Goal: Transaction & Acquisition: Book appointment/travel/reservation

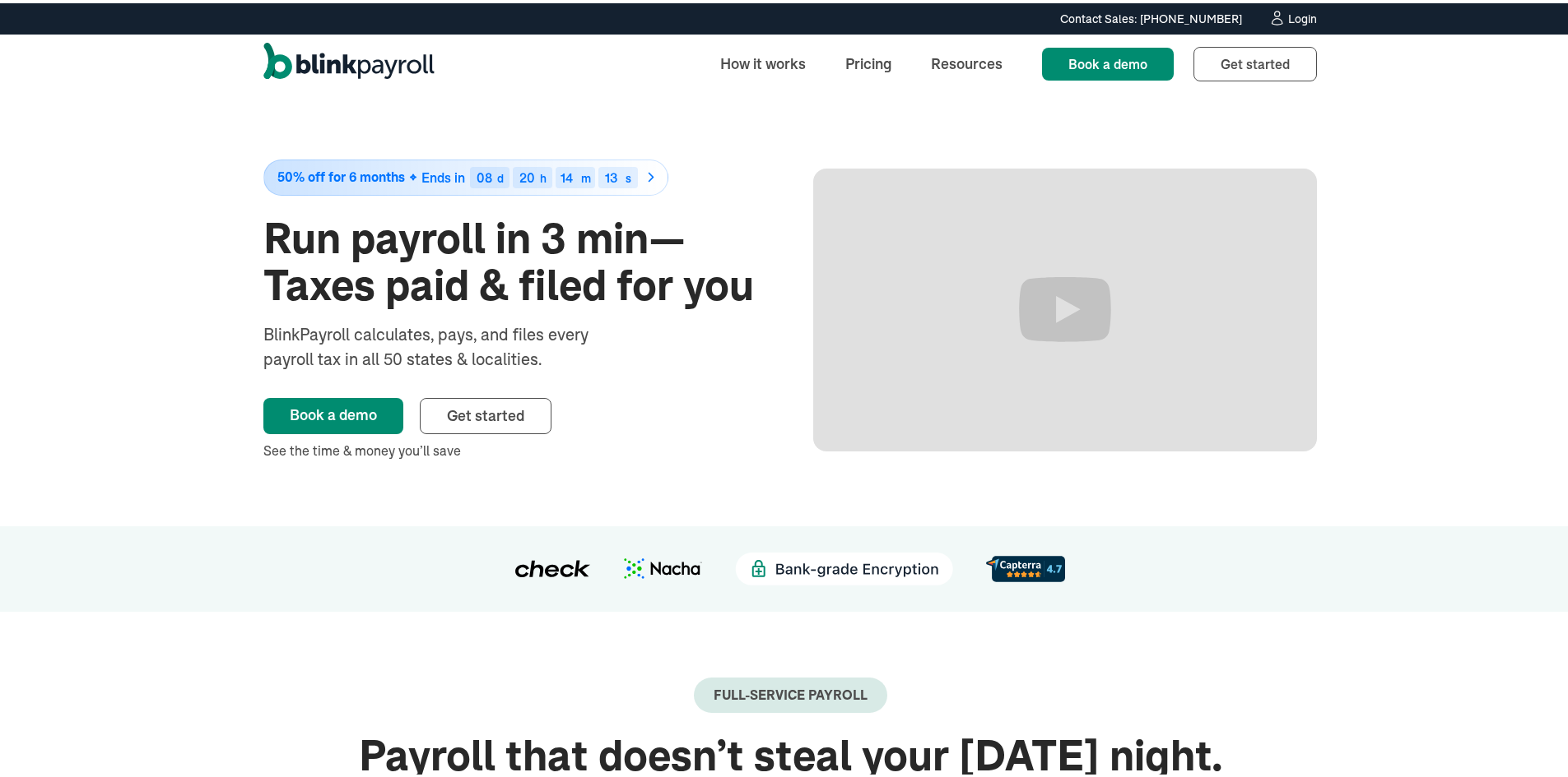
click at [1305, 18] on div "Login" at bounding box center [1302, 15] width 29 height 11
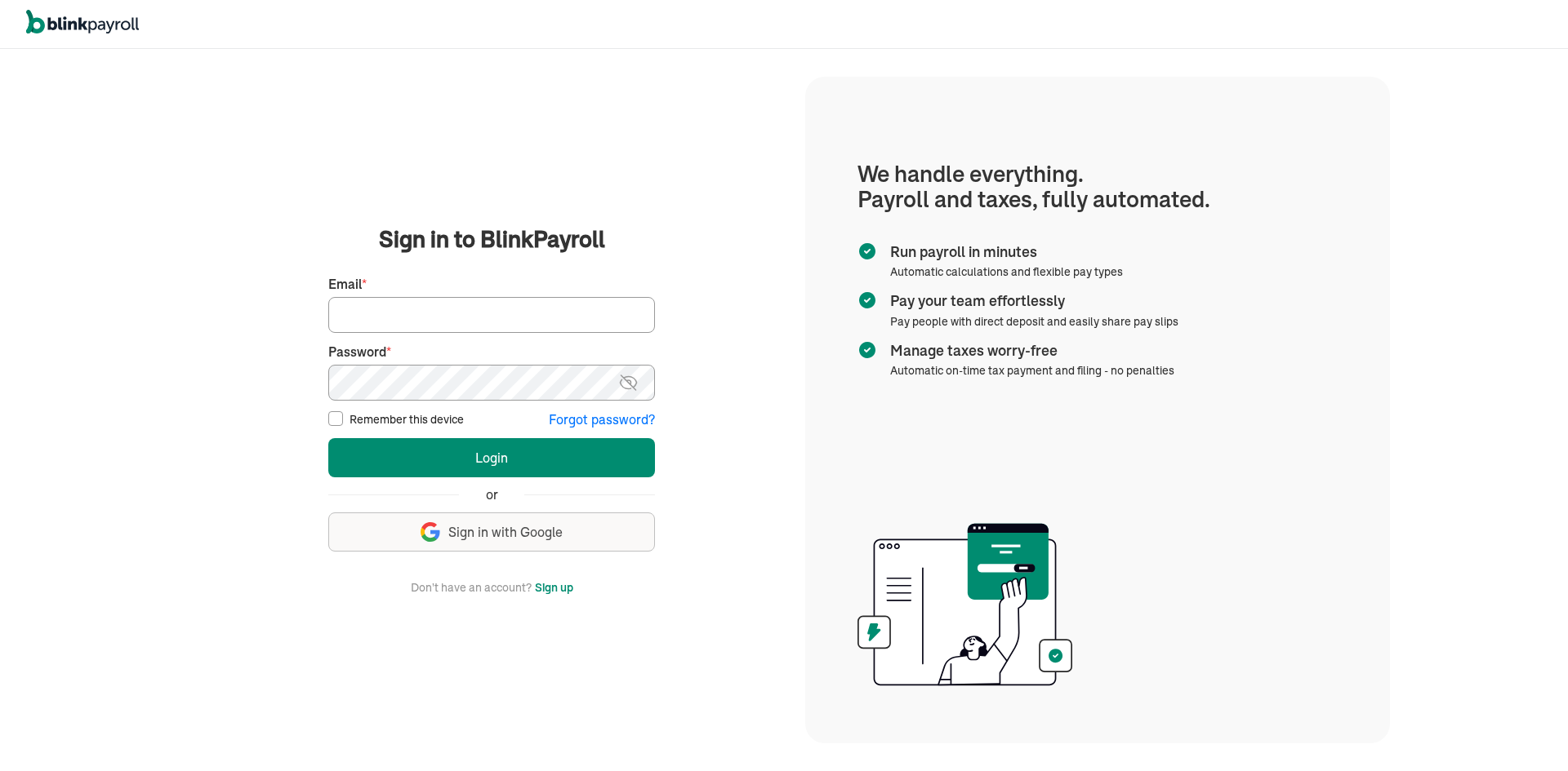
click at [481, 533] on span "Sign in with Google" at bounding box center [505, 533] width 114 height 19
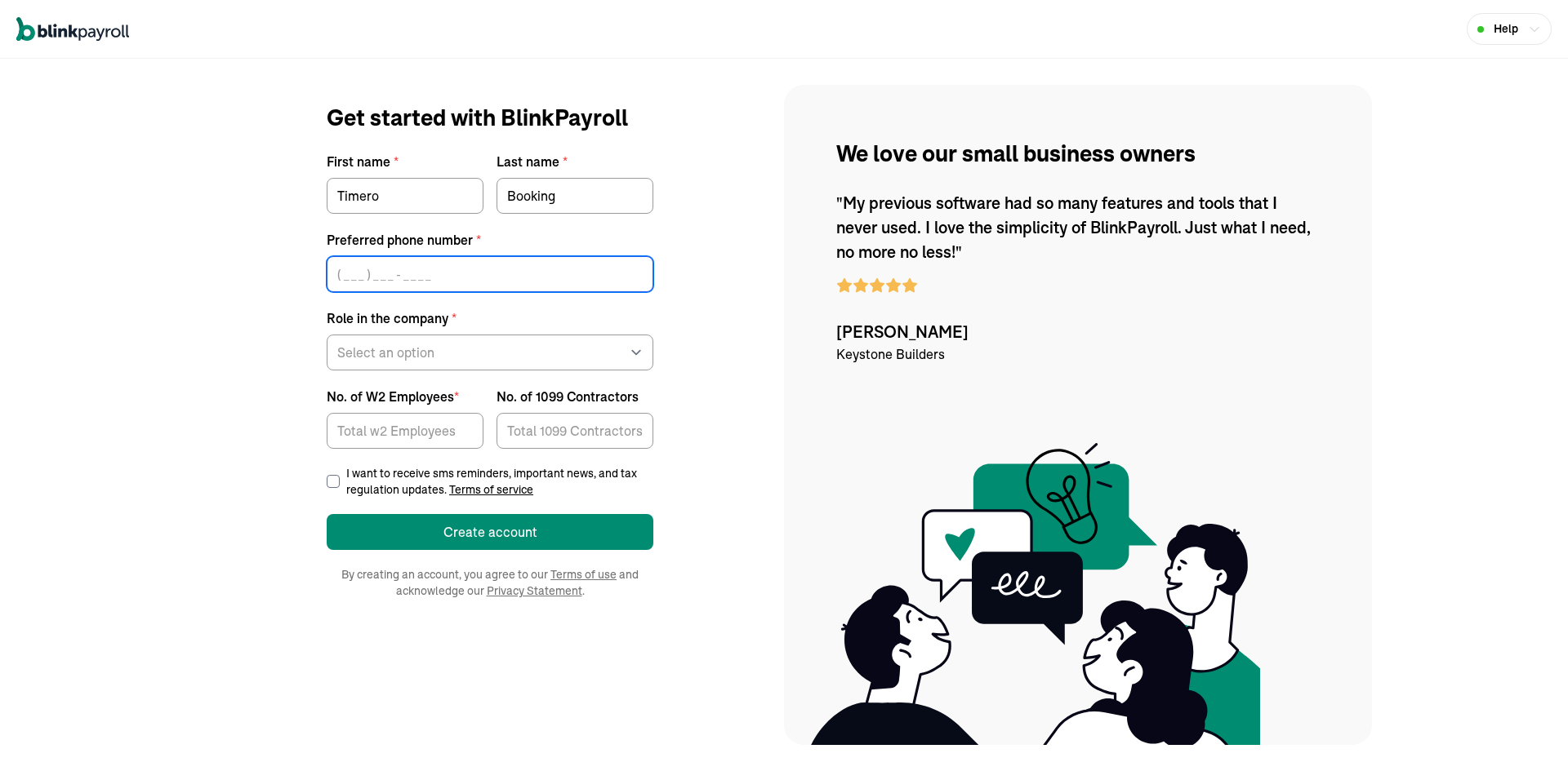
type input "("
click at [440, 274] on input "(" at bounding box center [490, 274] width 327 height 36
type input "("
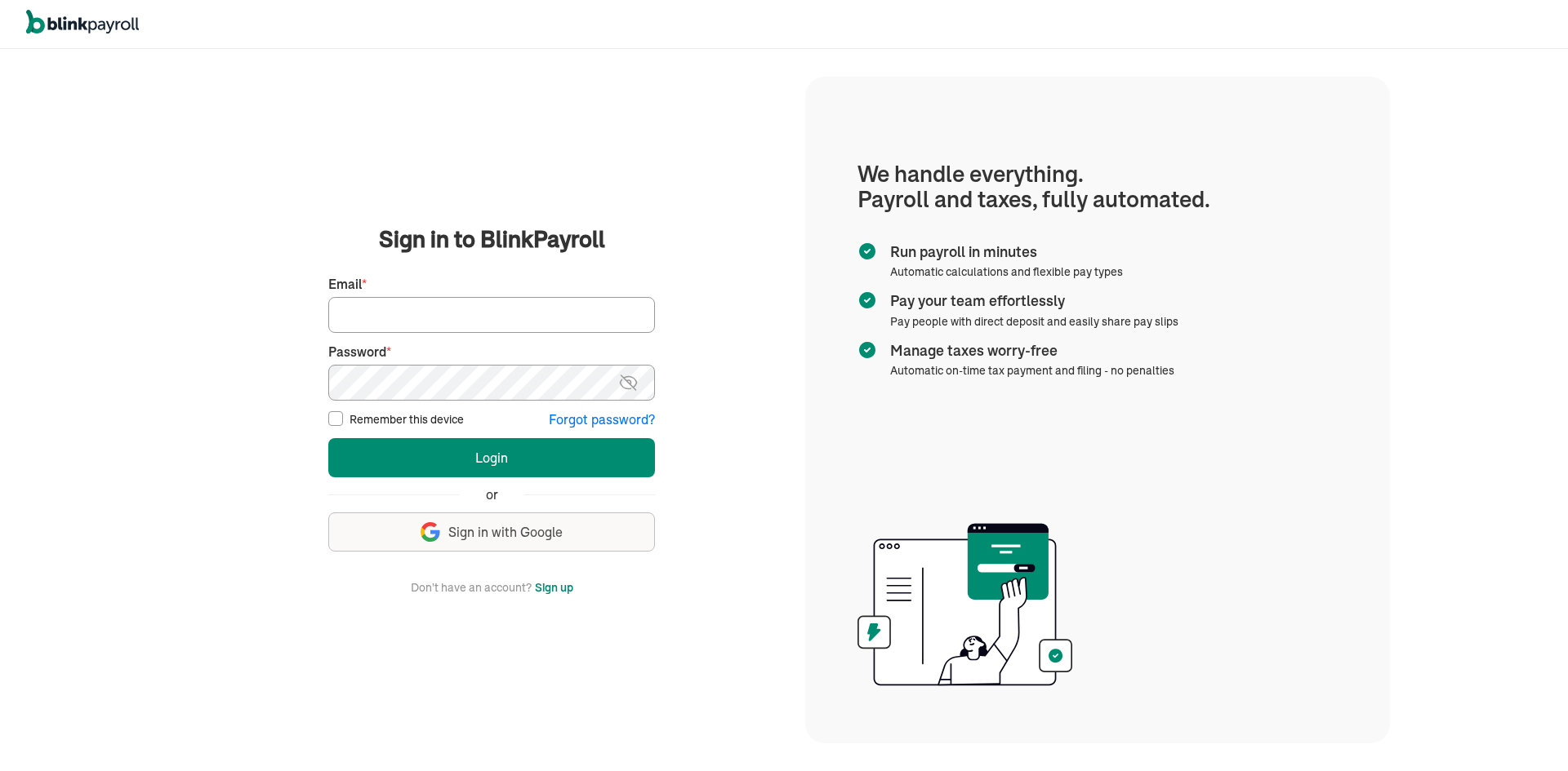
click at [676, 585] on main "Sign in to BlinkPayroll Sign in 30-day free trial Sign up now, get 20% off for …" at bounding box center [491, 410] width 588 height 375
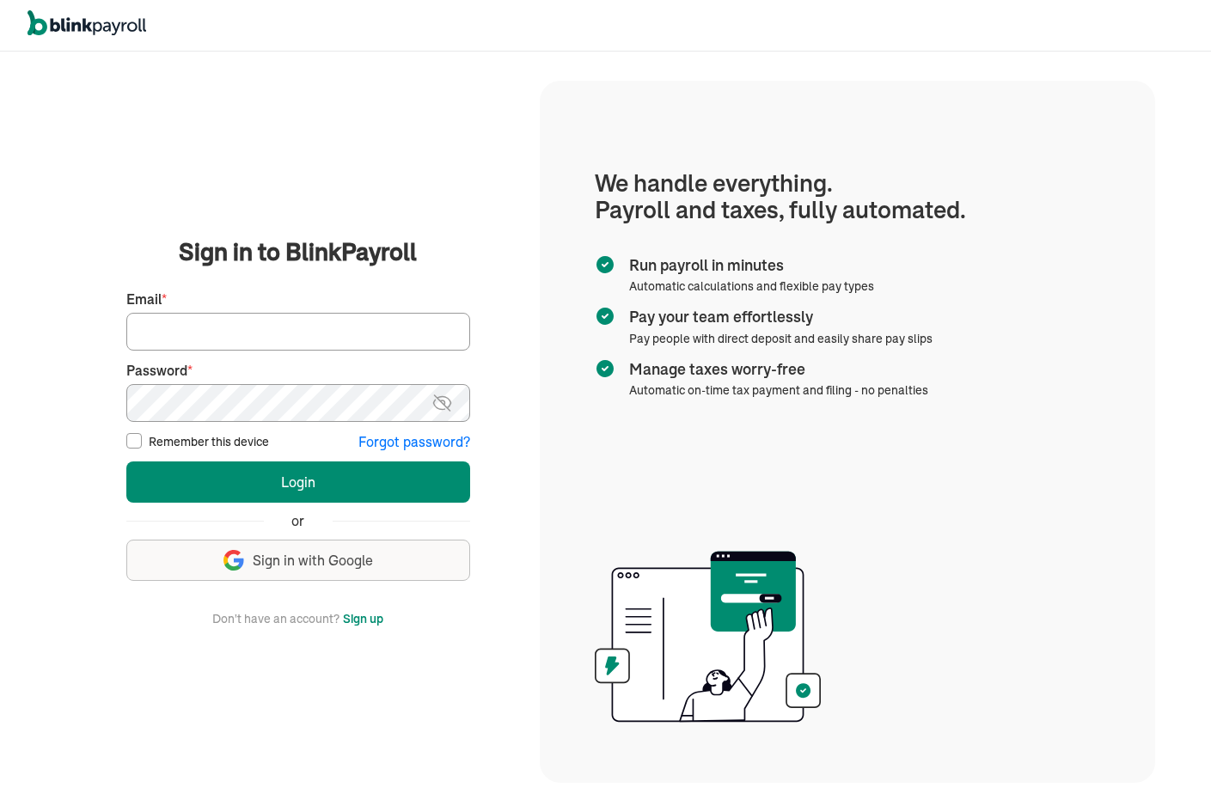
click at [308, 562] on span "Sign in with Google" at bounding box center [313, 561] width 120 height 20
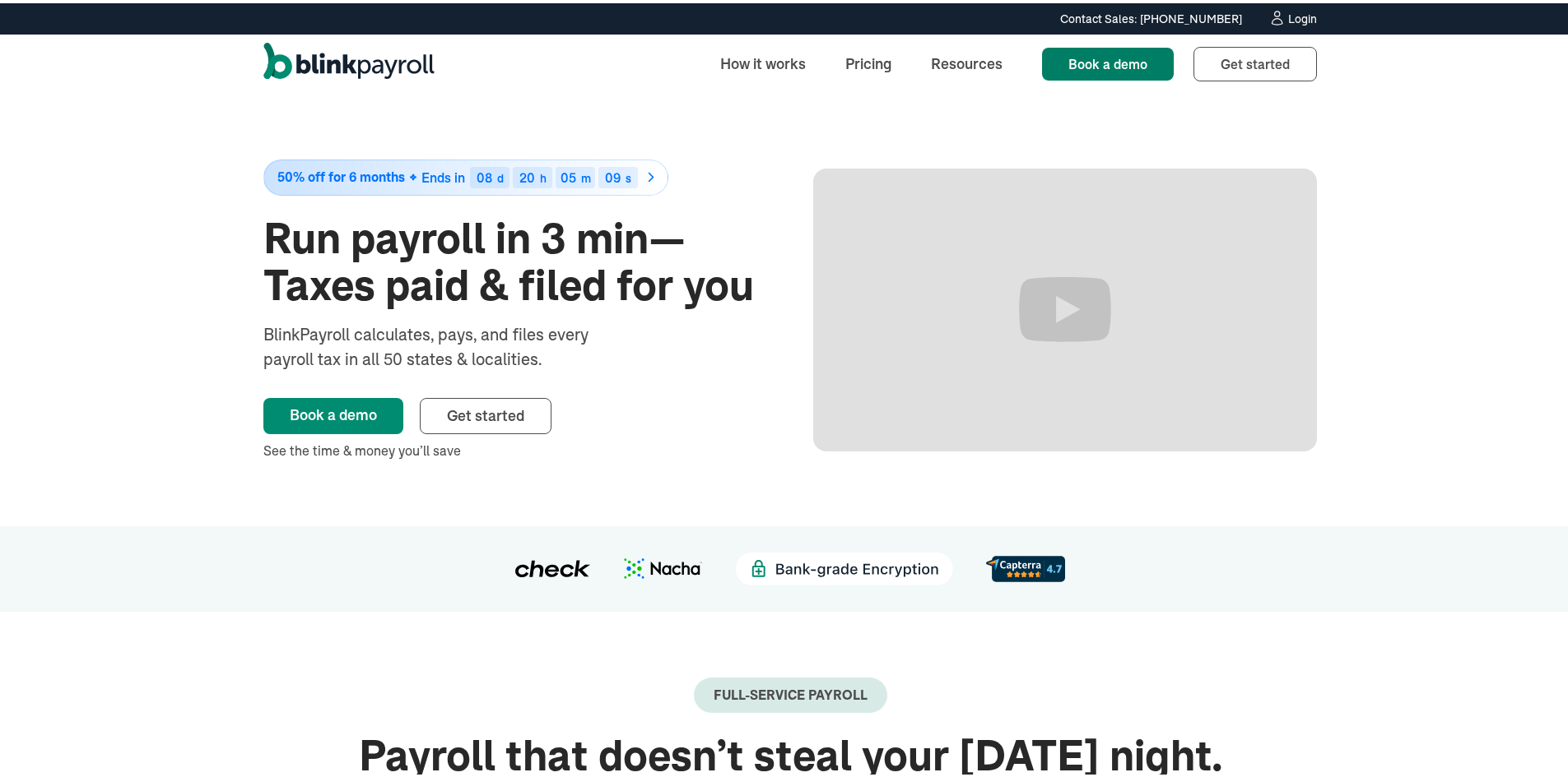
click at [1100, 74] on link "Book a demo" at bounding box center [1108, 60] width 132 height 33
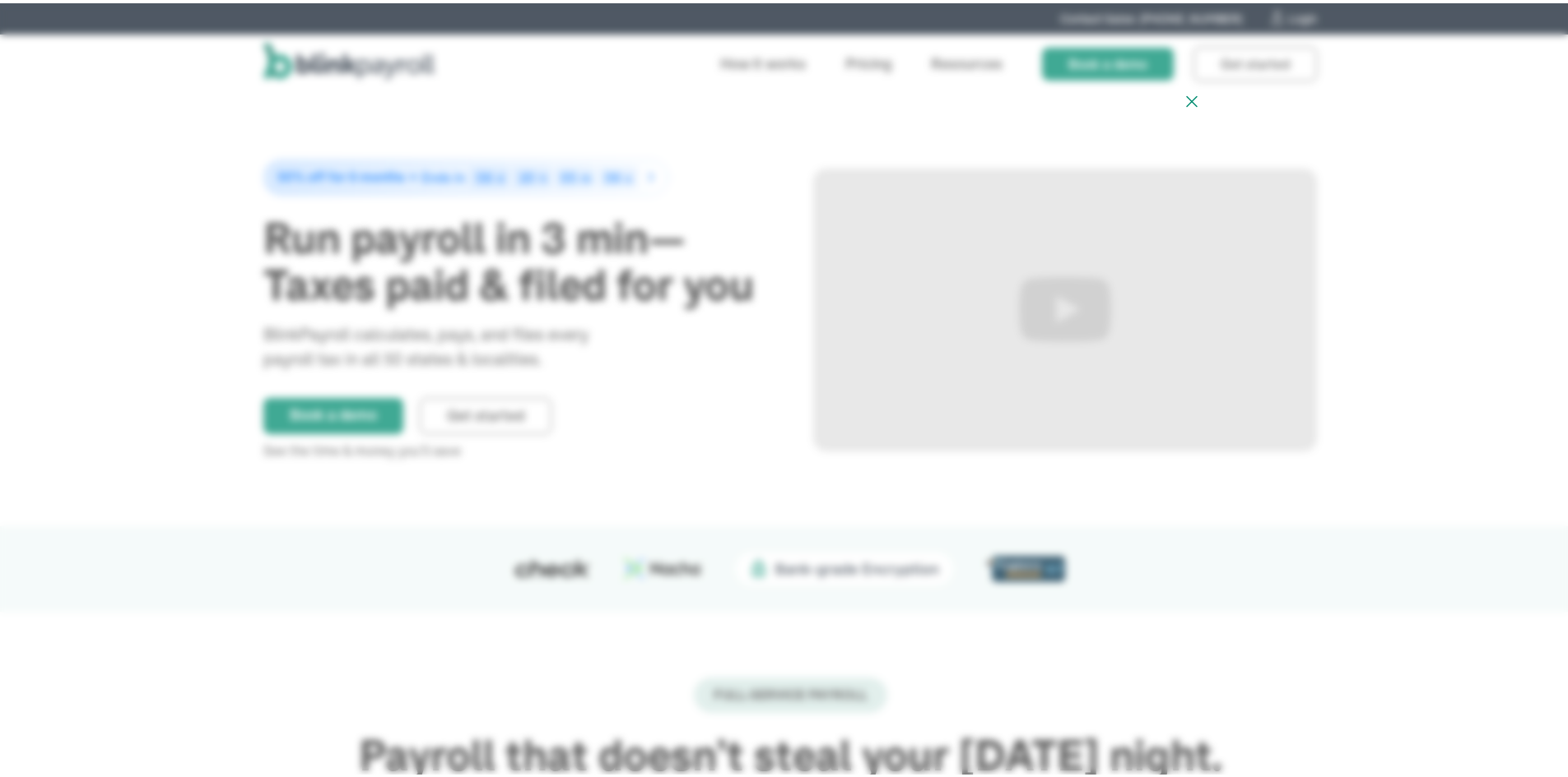
click at [1187, 97] on icon at bounding box center [1192, 98] width 10 height 10
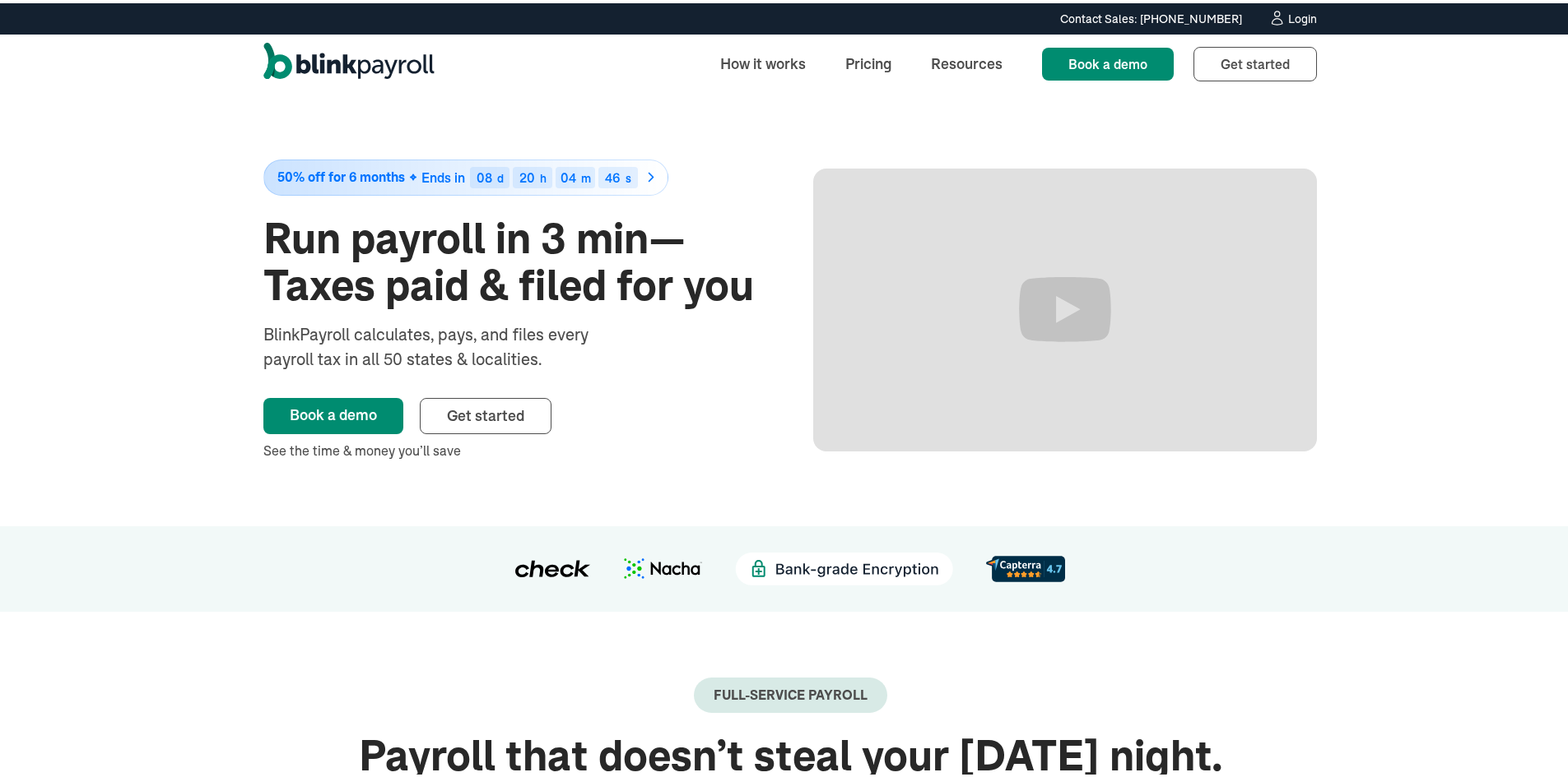
click at [1131, 53] on span "Book a demo" at bounding box center [1108, 60] width 79 height 16
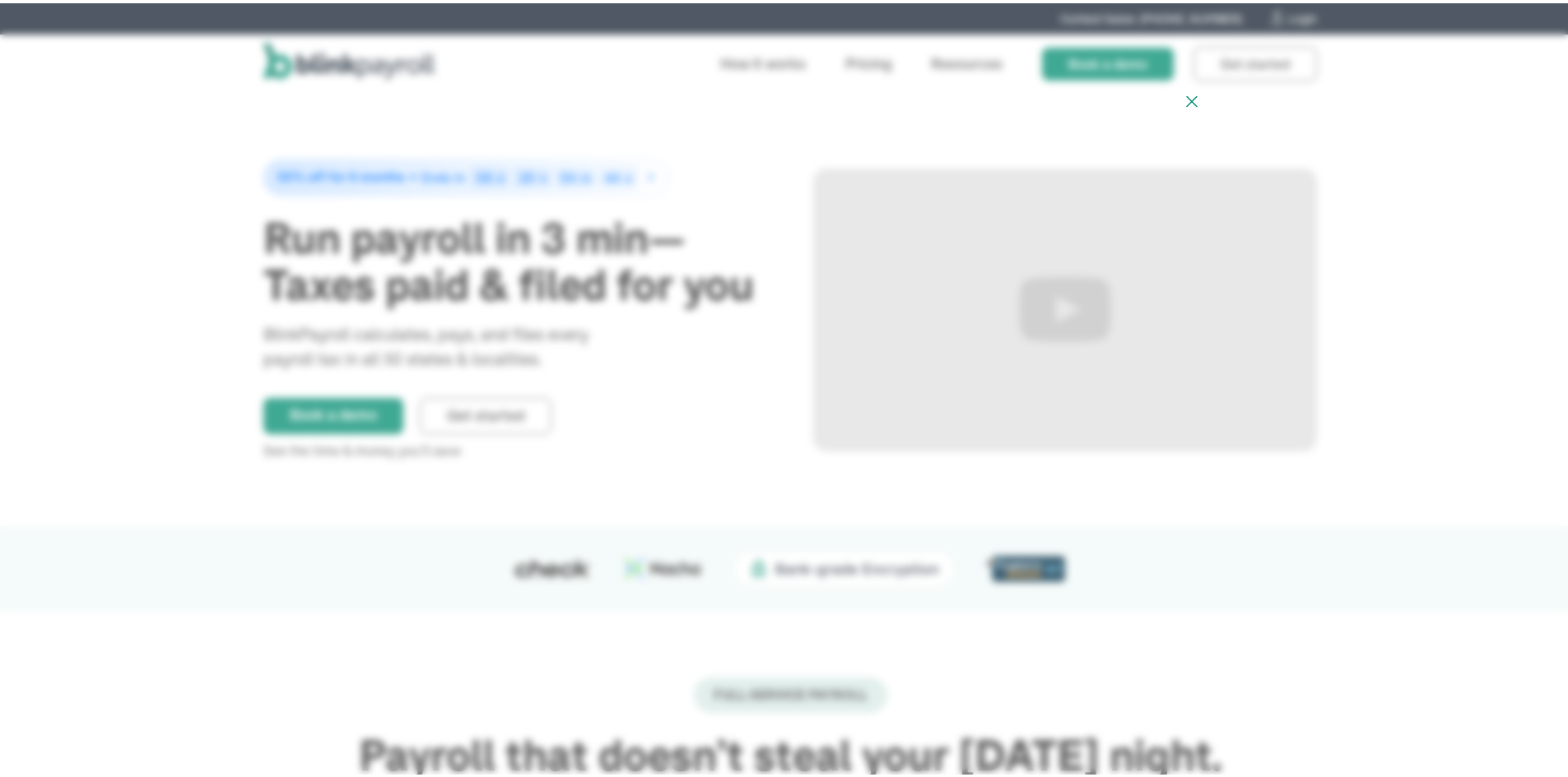
click at [1182, 98] on icon at bounding box center [1192, 98] width 20 height 20
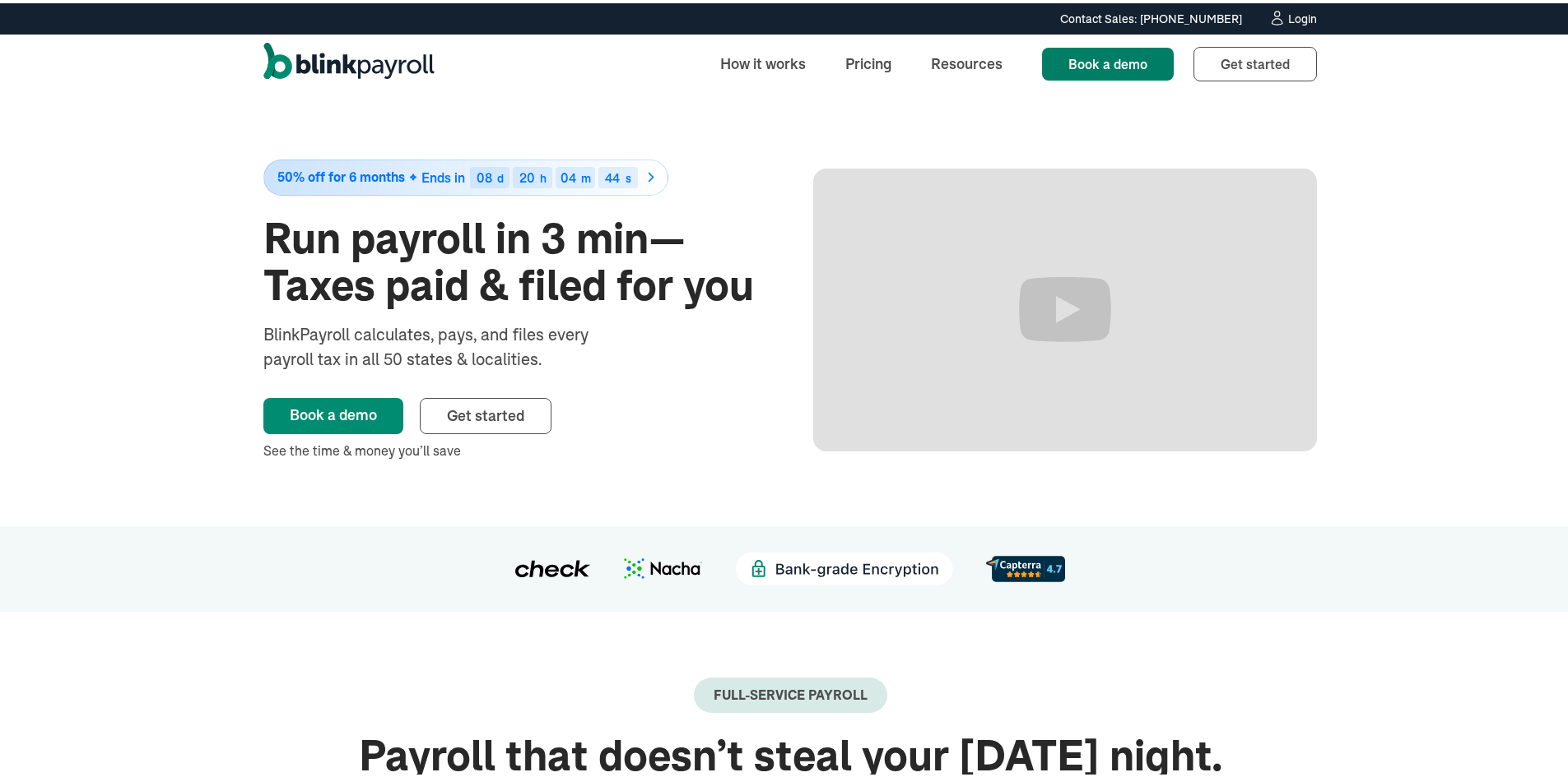
click at [1127, 58] on span "Book a demo" at bounding box center [1108, 60] width 79 height 16
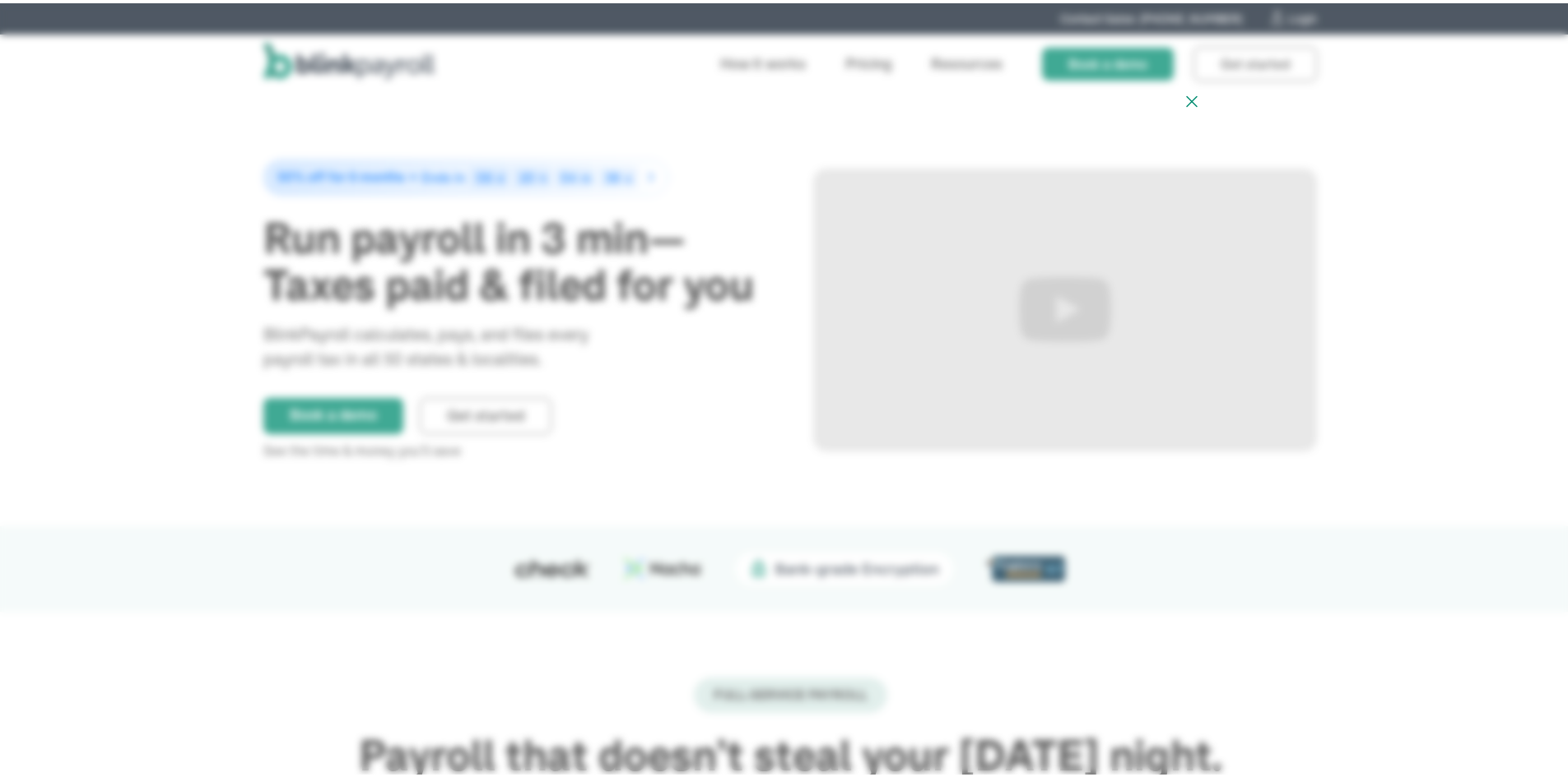
click at [1182, 97] on icon at bounding box center [1192, 98] width 20 height 20
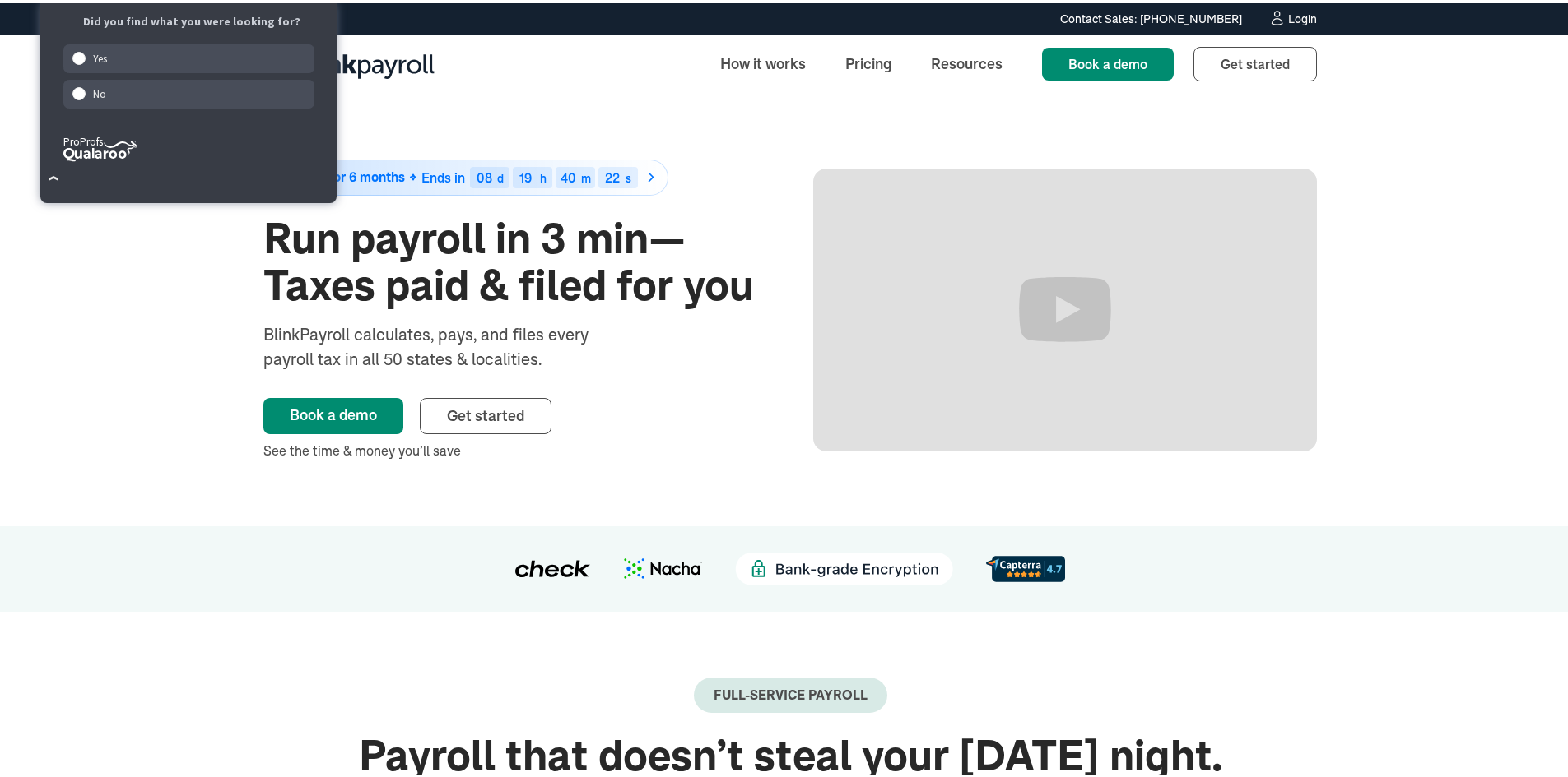
click at [831, 154] on div "50% off for 6 months Ends in 08 d 19 h 40 m 22 s Run payroll in 3 min—Taxes pai…" at bounding box center [790, 307] width 1053 height 433
click at [50, 167] on button "×" at bounding box center [54, 175] width 27 height 27
